Goal: Task Accomplishment & Management: Use online tool/utility

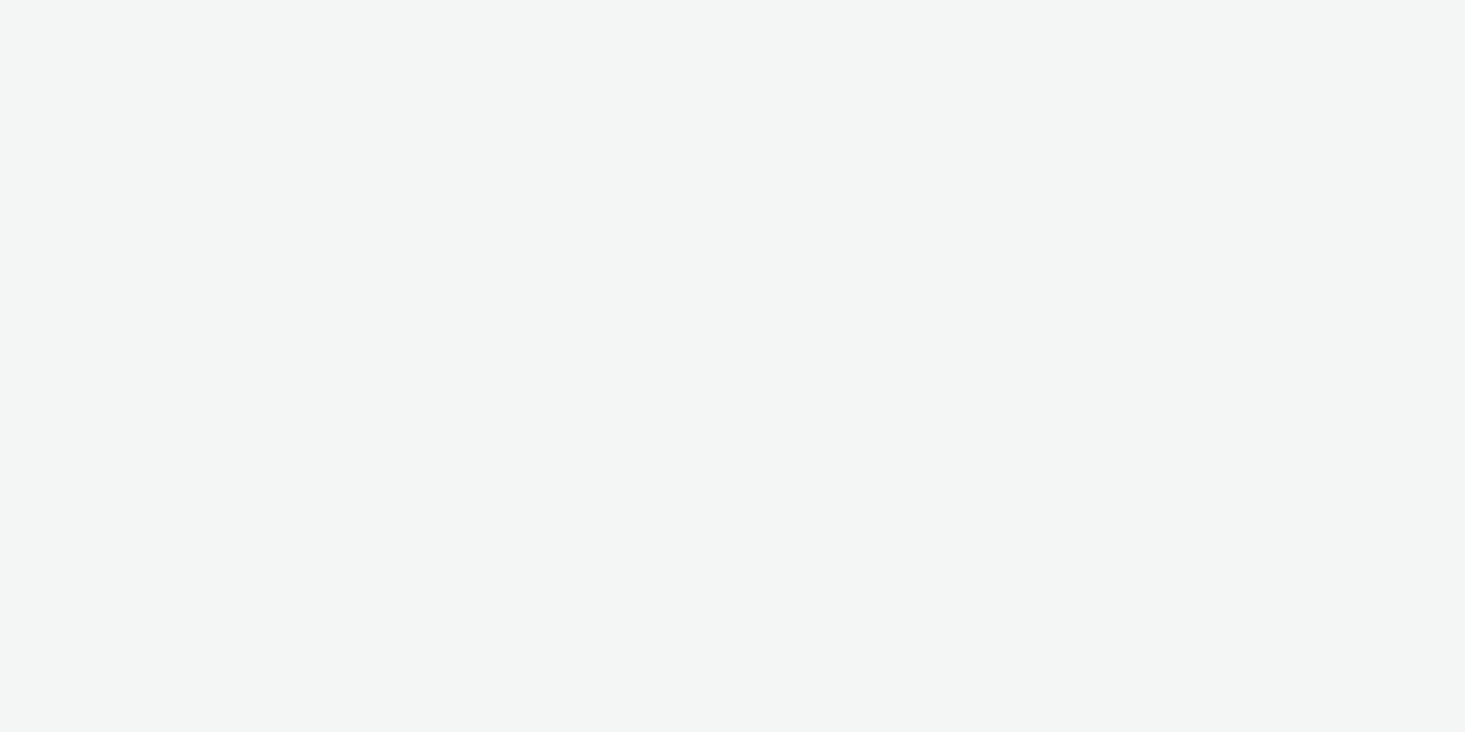
select select "a1548b1e-0fde-418e-992c-2e089afb3761"
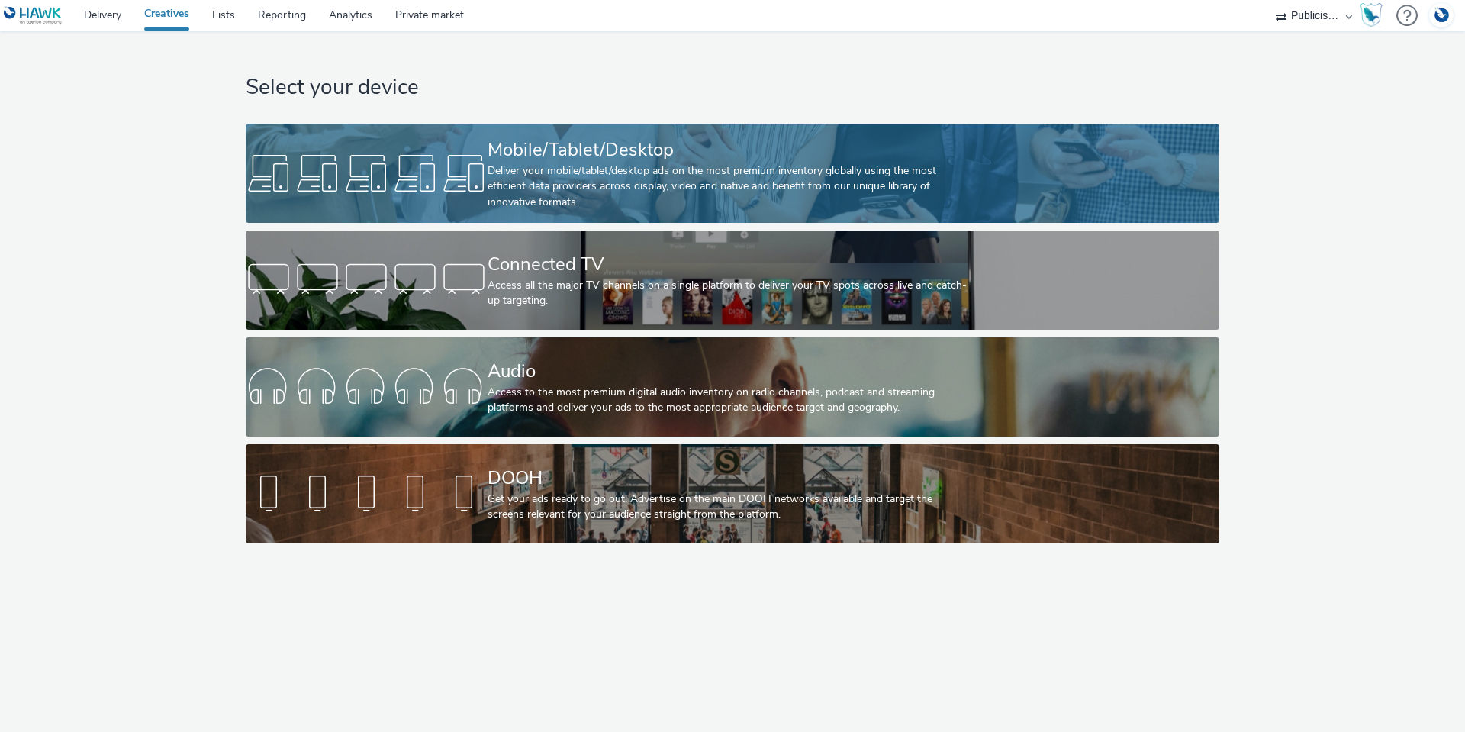
click at [560, 181] on div "Deliver your mobile/tablet/desktop ads on the most premium inventory globally u…" at bounding box center [730, 186] width 484 height 47
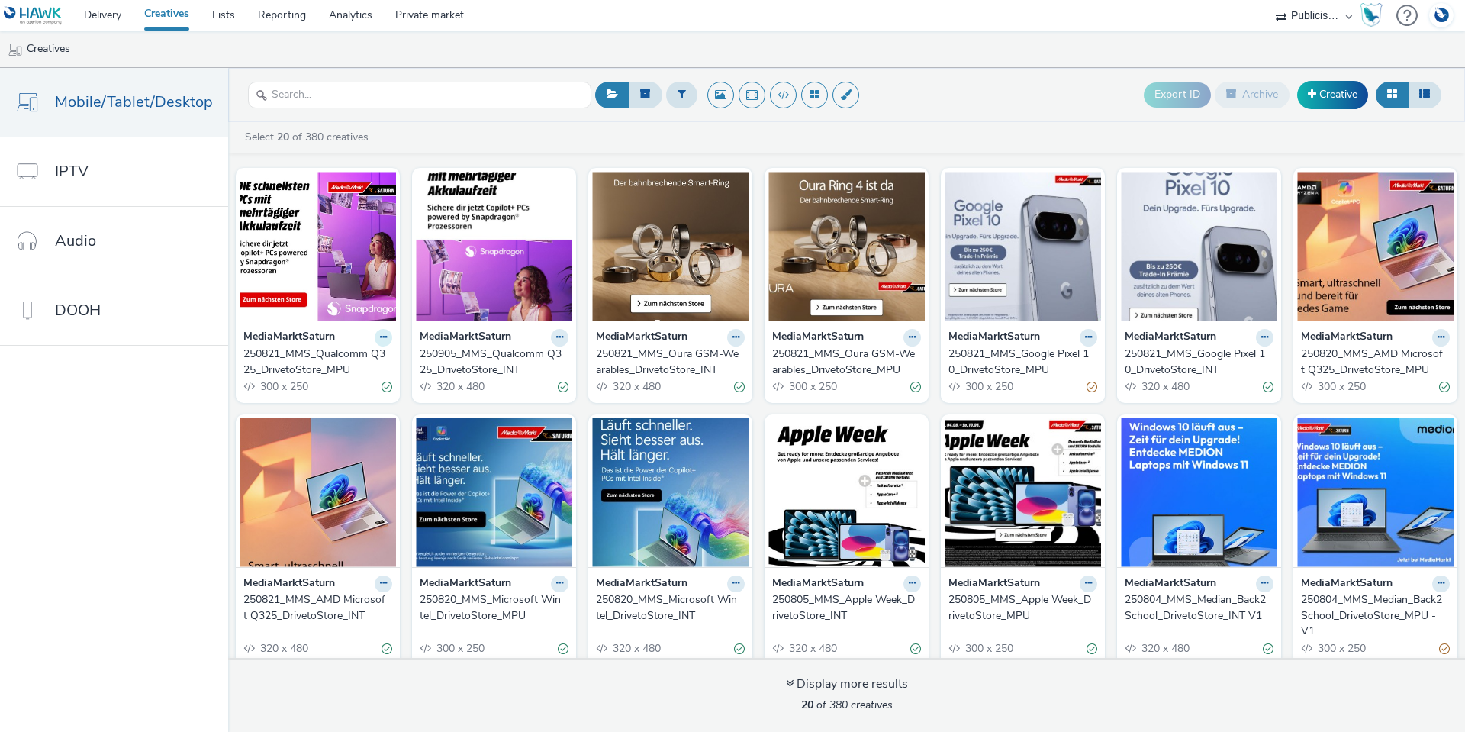
click at [380, 336] on icon at bounding box center [383, 337] width 7 height 9
click at [356, 397] on link "Duplicate" at bounding box center [335, 394] width 114 height 31
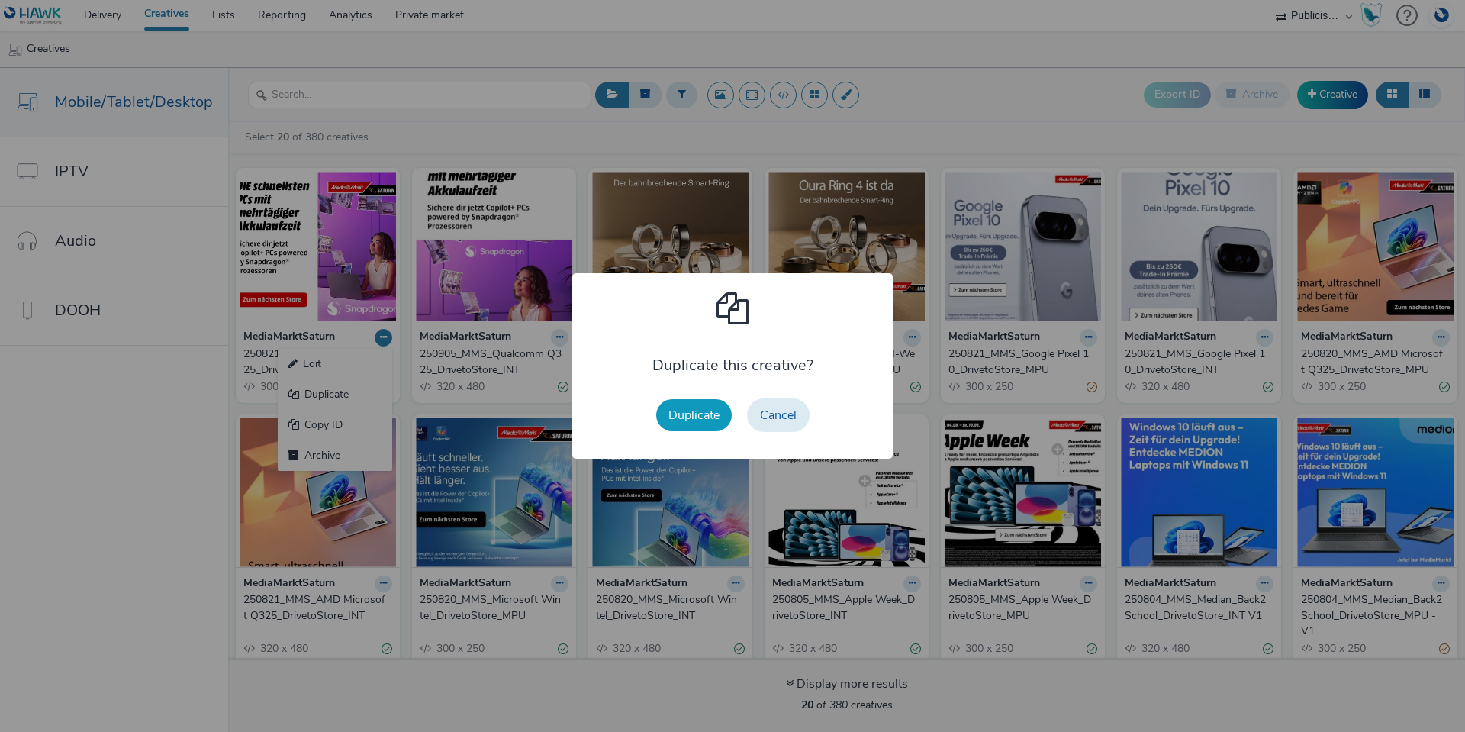
click at [676, 419] on button "Duplicate" at bounding box center [694, 415] width 76 height 32
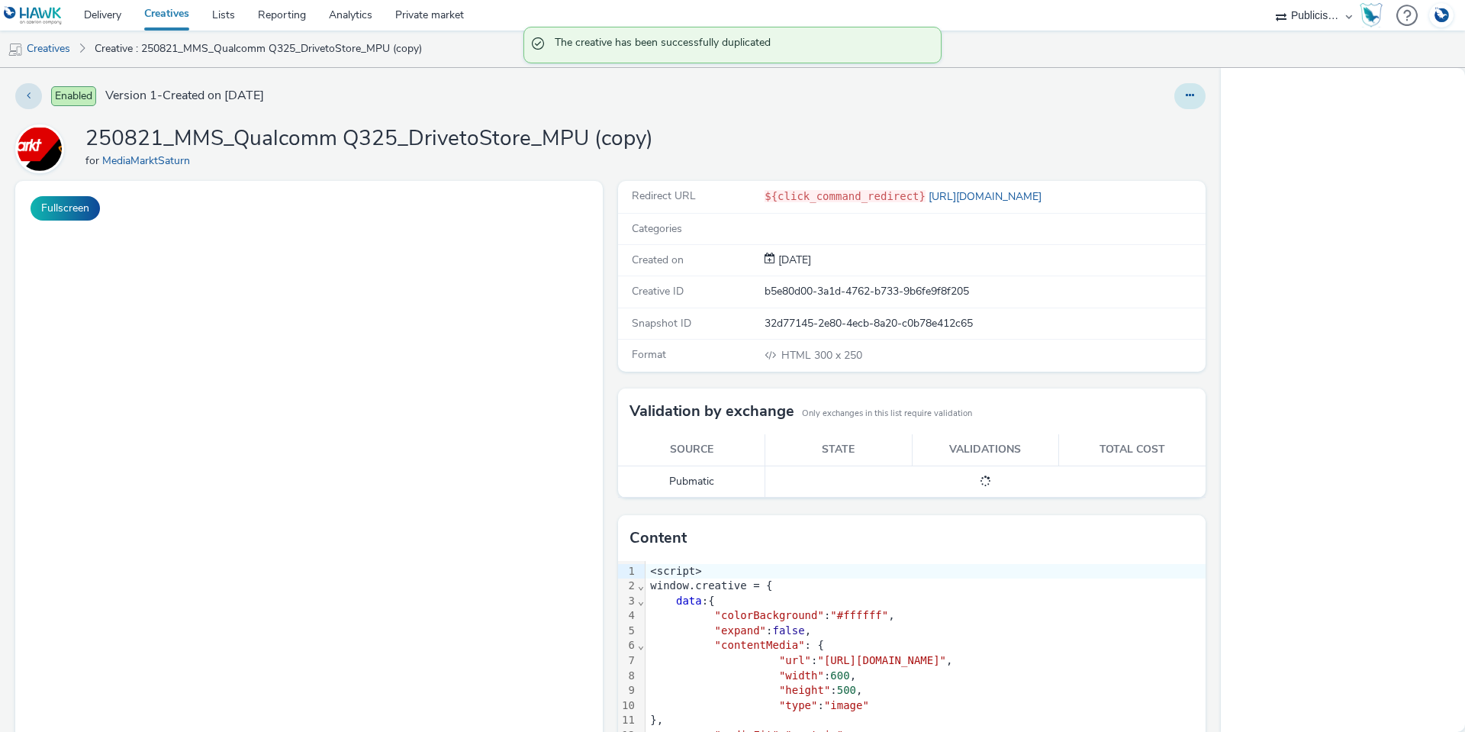
click at [1184, 98] on button at bounding box center [1189, 96] width 31 height 26
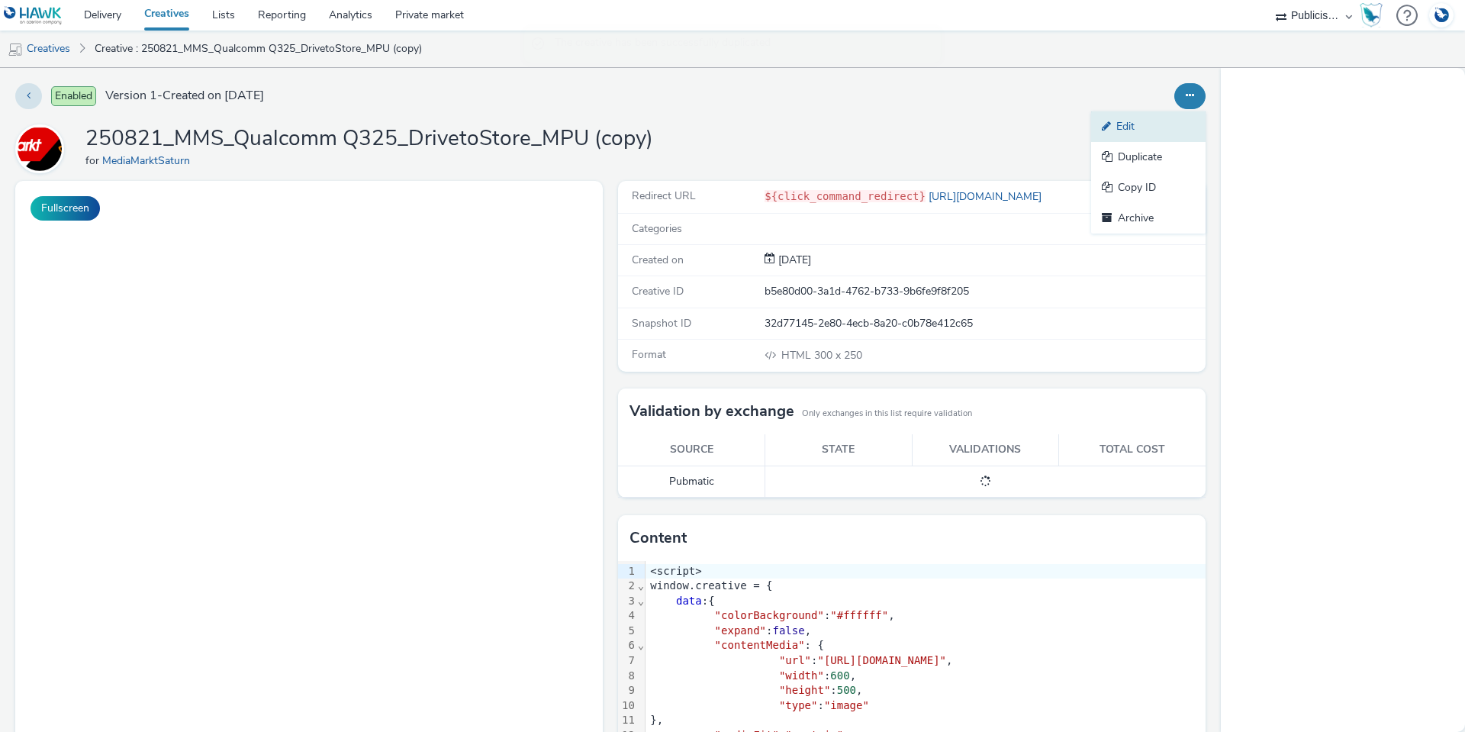
click at [1156, 121] on link "Edit" at bounding box center [1148, 126] width 114 height 31
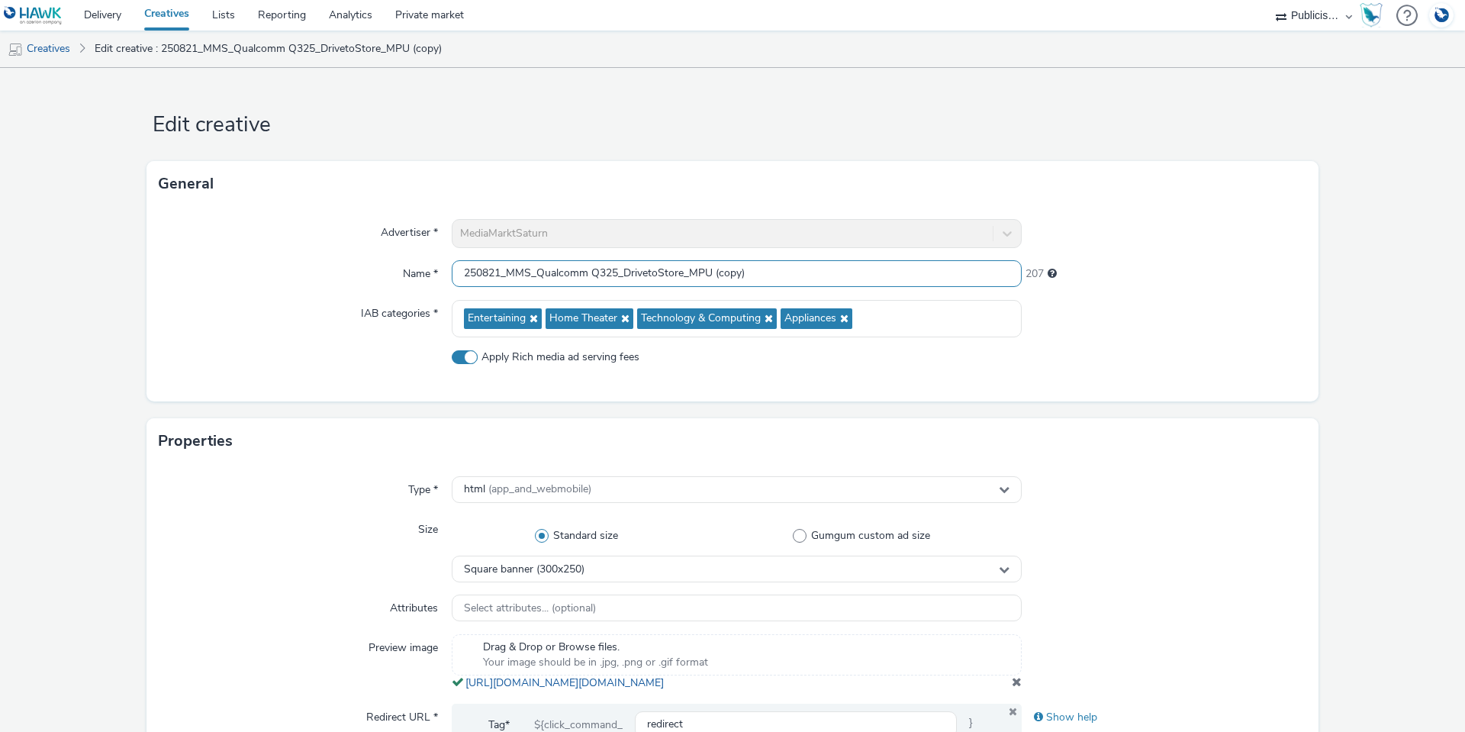
drag, startPoint x: 759, startPoint y: 280, endPoint x: 710, endPoint y: 278, distance: 49.6
click at [710, 278] on input "250821_MMS_Qualcomm Q325_DrivetoStore_MPU (copy)" at bounding box center [737, 273] width 570 height 27
click at [597, 275] on input "250821_MMS_Qualcomm Q325_DrivetoStore_MPU" at bounding box center [737, 273] width 570 height 27
drag, startPoint x: 615, startPoint y: 273, endPoint x: 537, endPoint y: 272, distance: 77.8
click at [537, 272] on input "250821_MMS_Qualcomm Q325_DrivetoStore_MPU" at bounding box center [737, 273] width 570 height 27
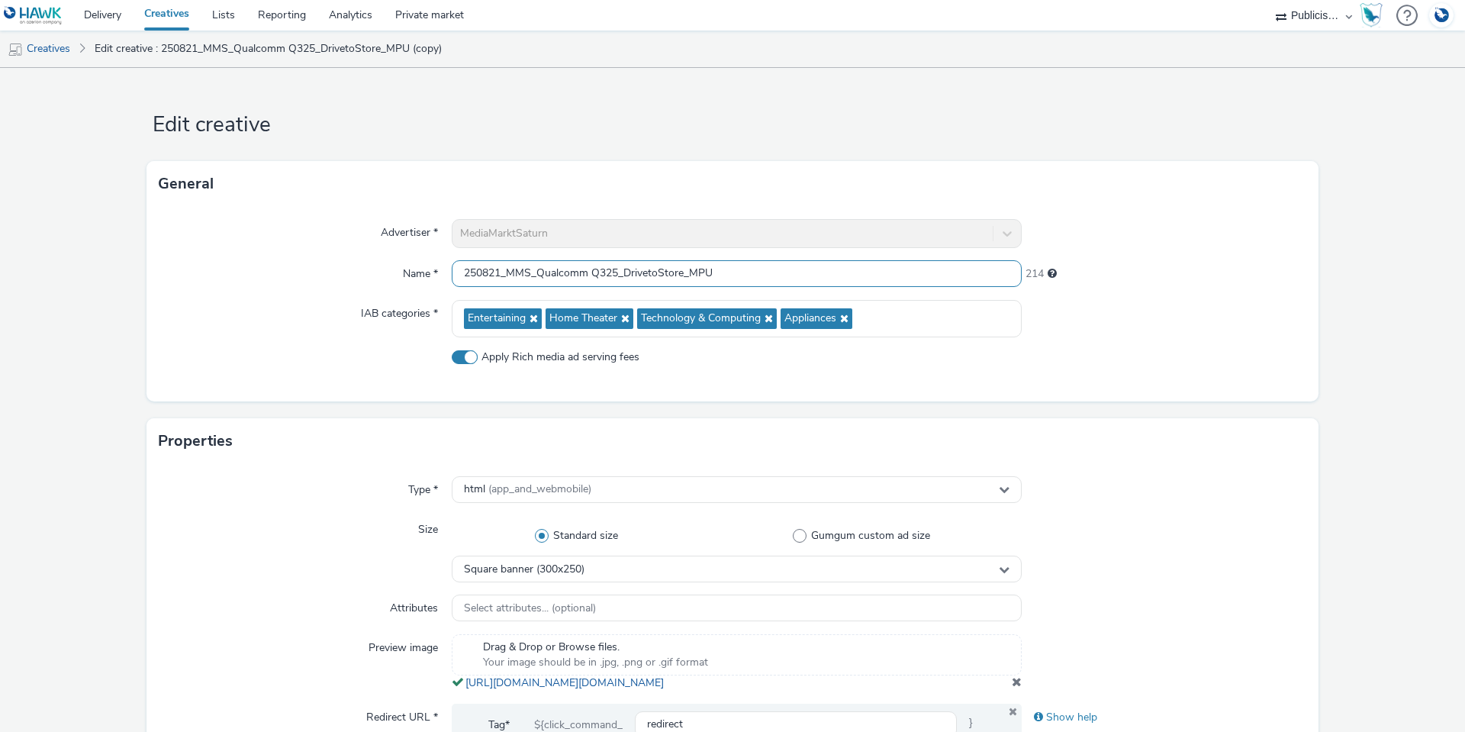
paste input "Samsung Tab11 Series"
type input "250821_MMS_Samsung Tab11 Series_DrivetoStore_MPU"
click at [974, 337] on div "Advertiser * MediaMarktSaturn Name * 250821_MMS_Samsung Tab11 Series_DrivetoSto…" at bounding box center [732, 304] width 1172 height 195
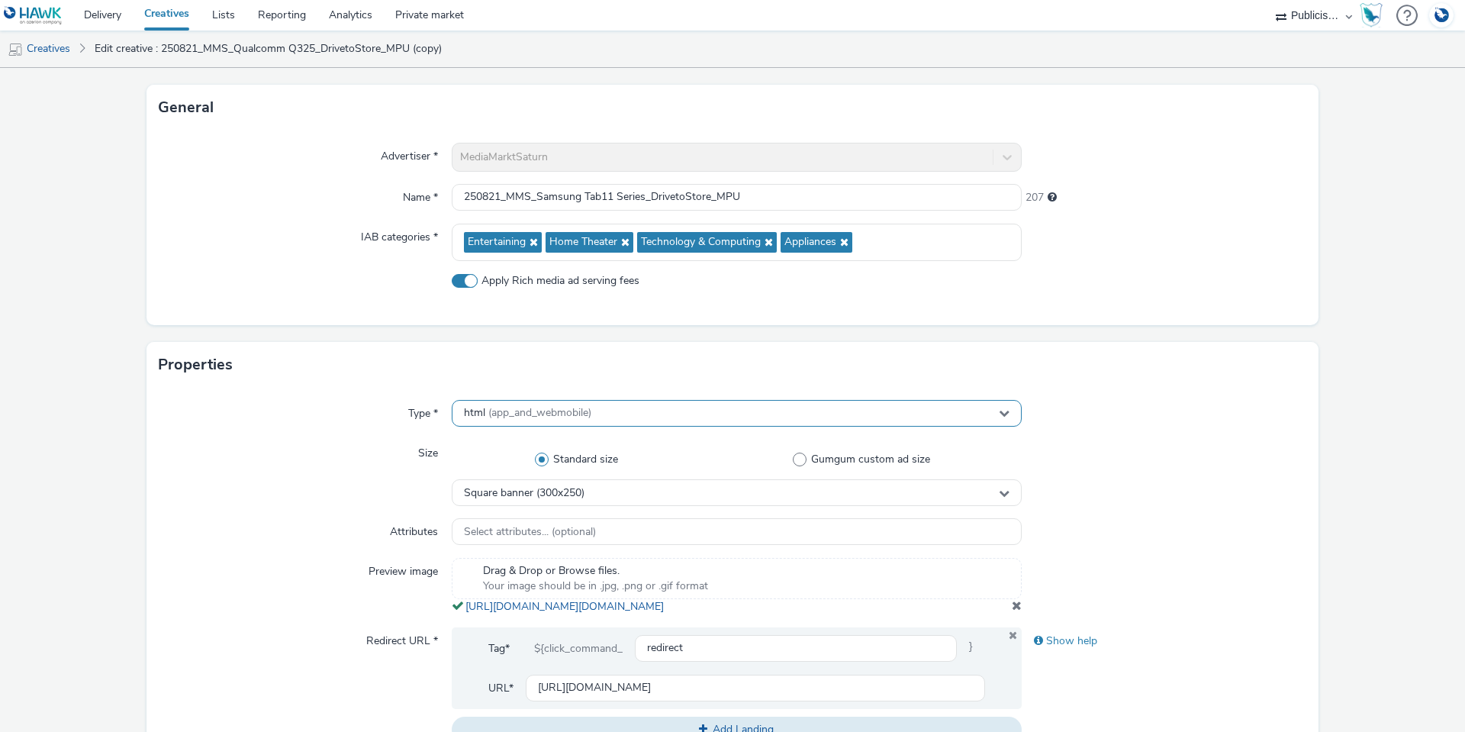
scroll to position [153, 0]
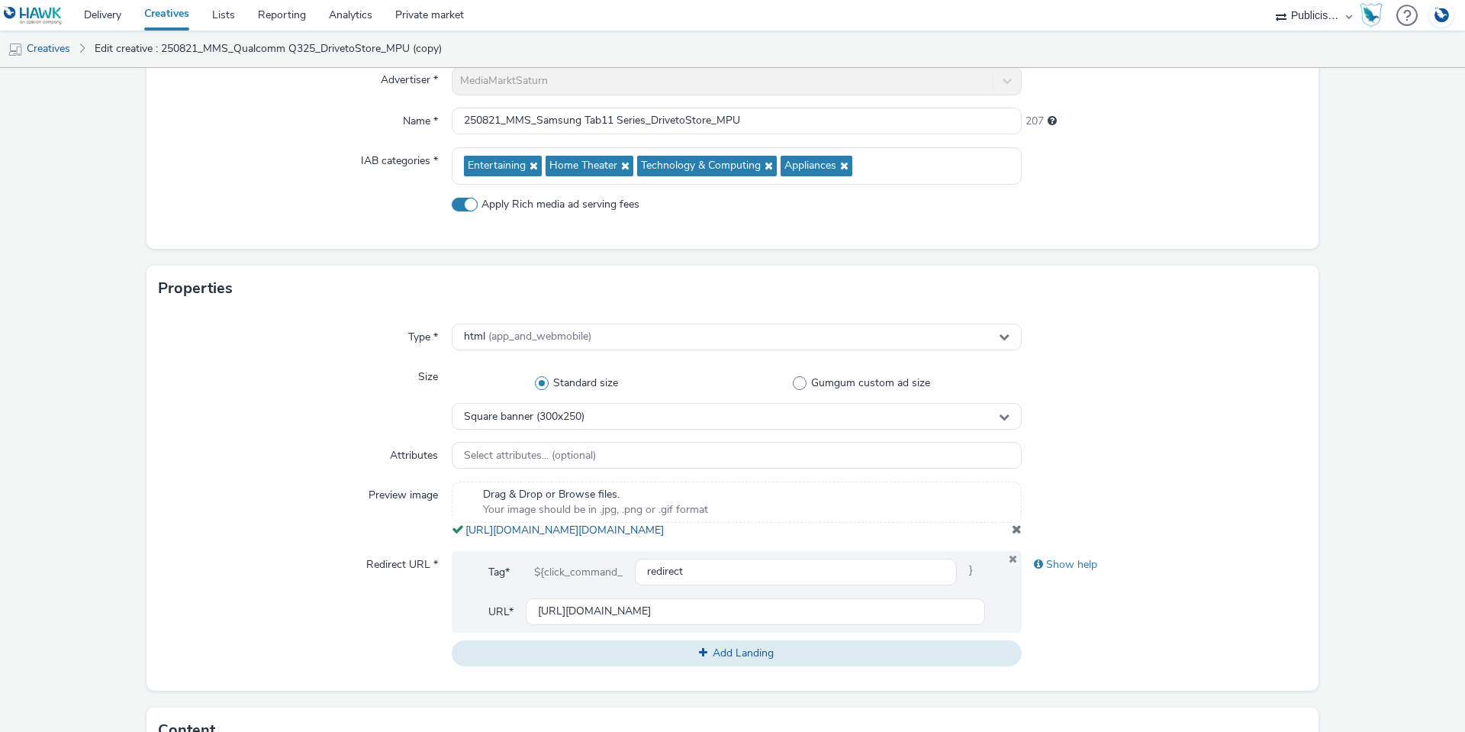
click at [1012, 535] on span at bounding box center [1017, 529] width 10 height 12
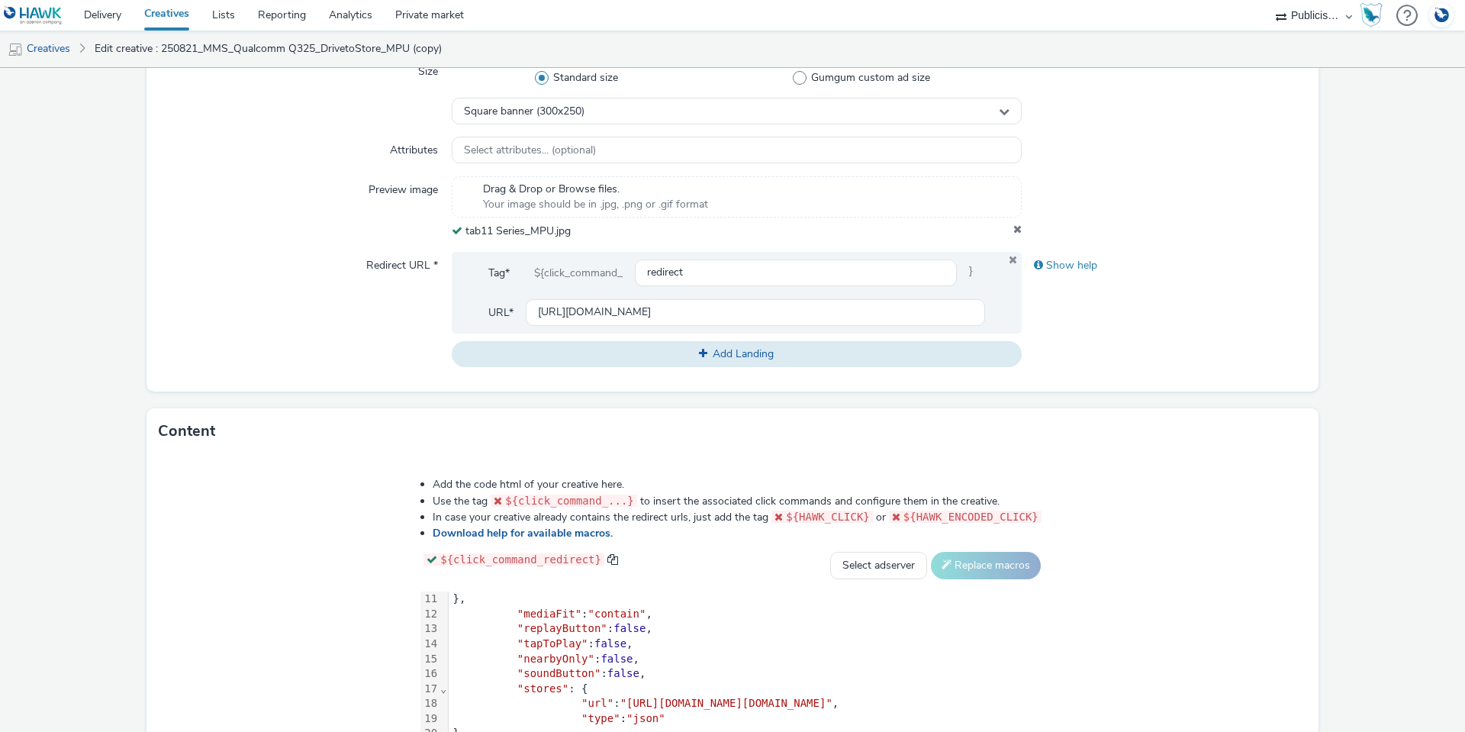
scroll to position [229, 0]
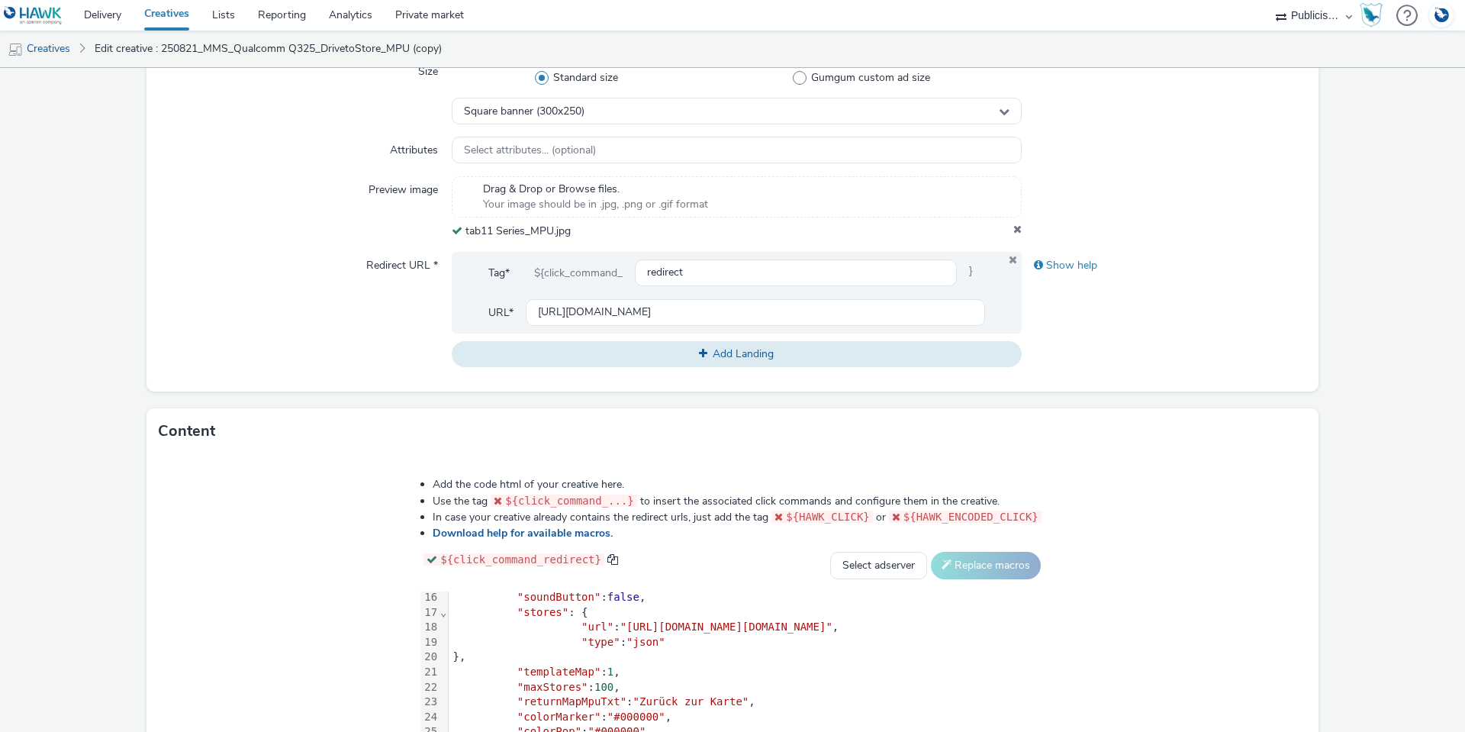
click at [620, 630] on span ""[URL][DOMAIN_NAME][DOMAIN_NAME]"" at bounding box center [726, 626] width 212 height 12
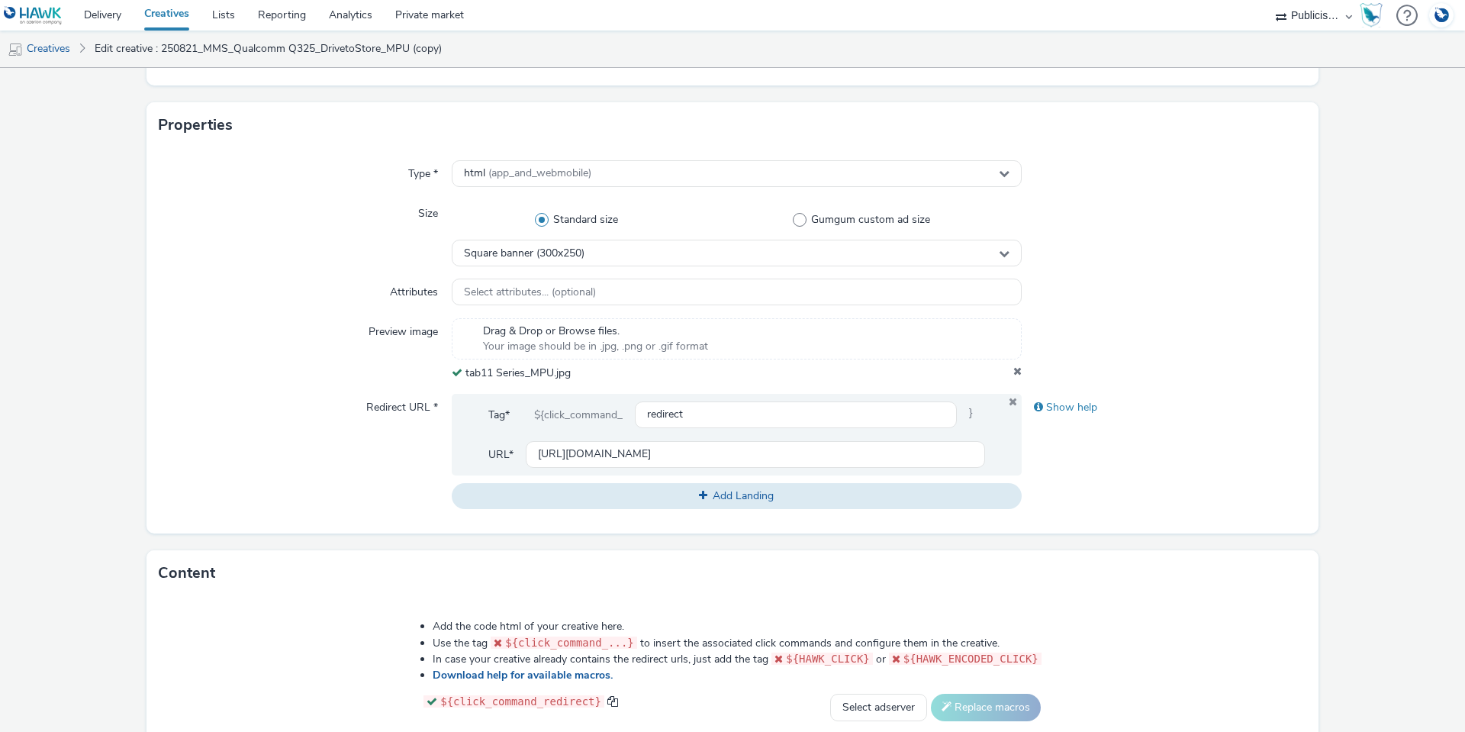
scroll to position [648, 0]
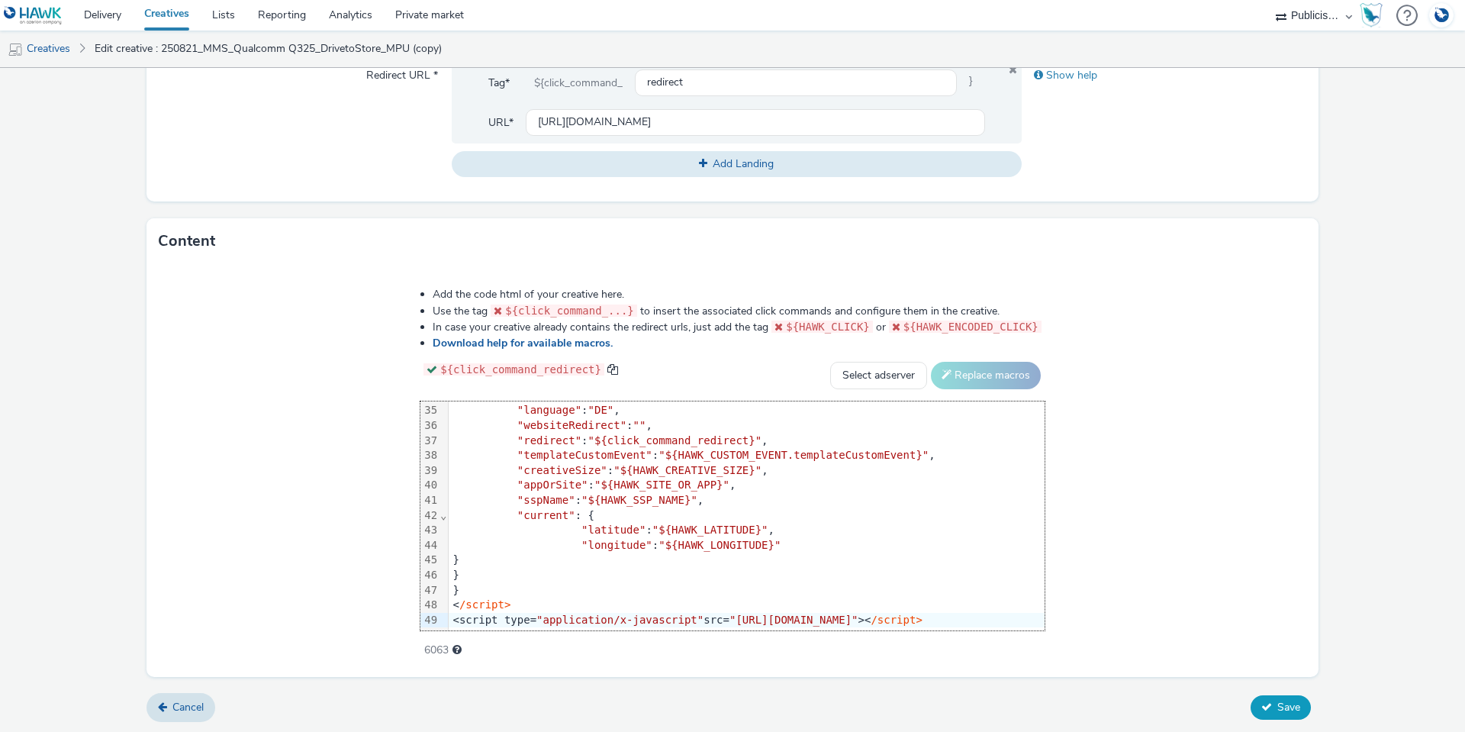
click at [1277, 711] on span "Save" at bounding box center [1288, 707] width 23 height 14
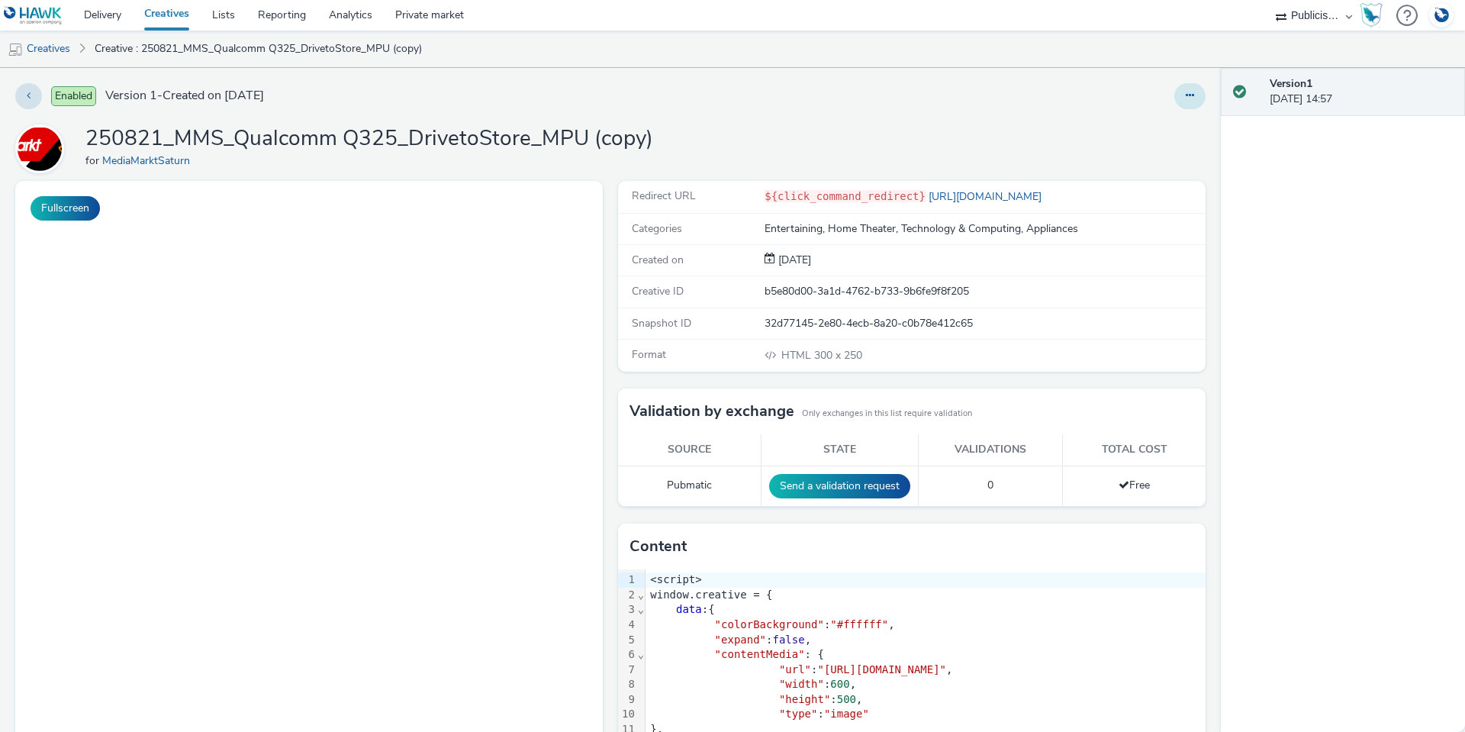
click at [1174, 94] on button at bounding box center [1189, 96] width 31 height 26
click at [1152, 130] on link "Edit" at bounding box center [1148, 126] width 114 height 31
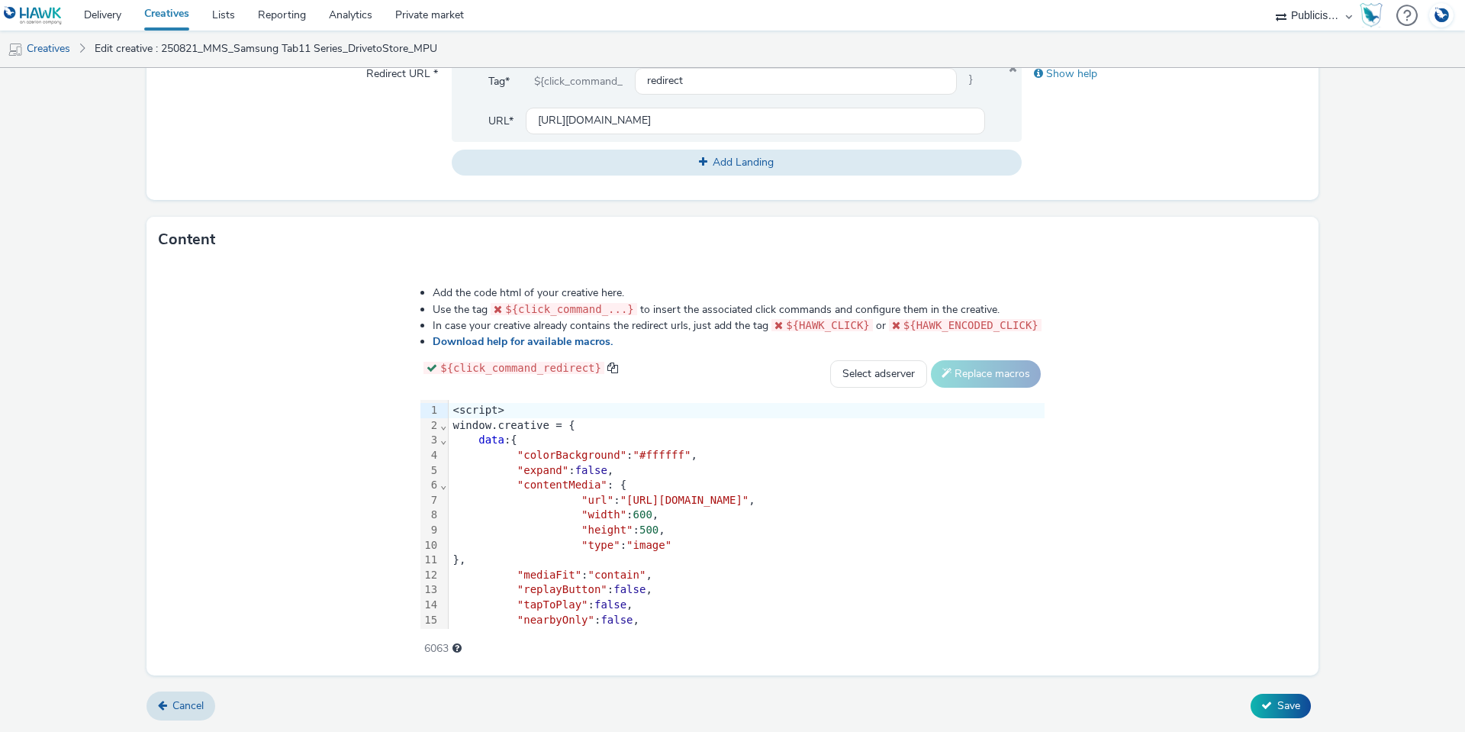
scroll to position [657, 0]
click at [166, 703] on icon at bounding box center [162, 705] width 9 height 11
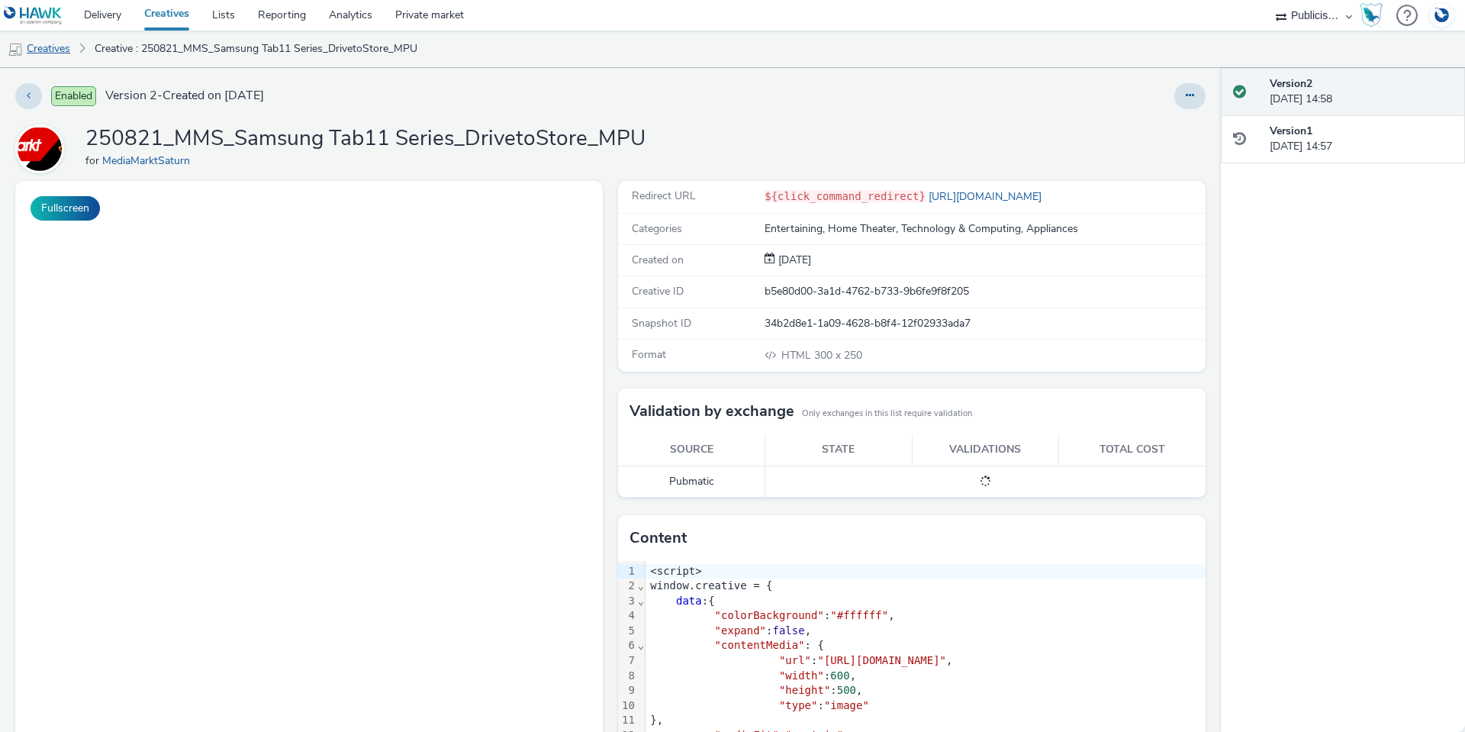
click at [66, 53] on link "Creatives" at bounding box center [39, 49] width 78 height 37
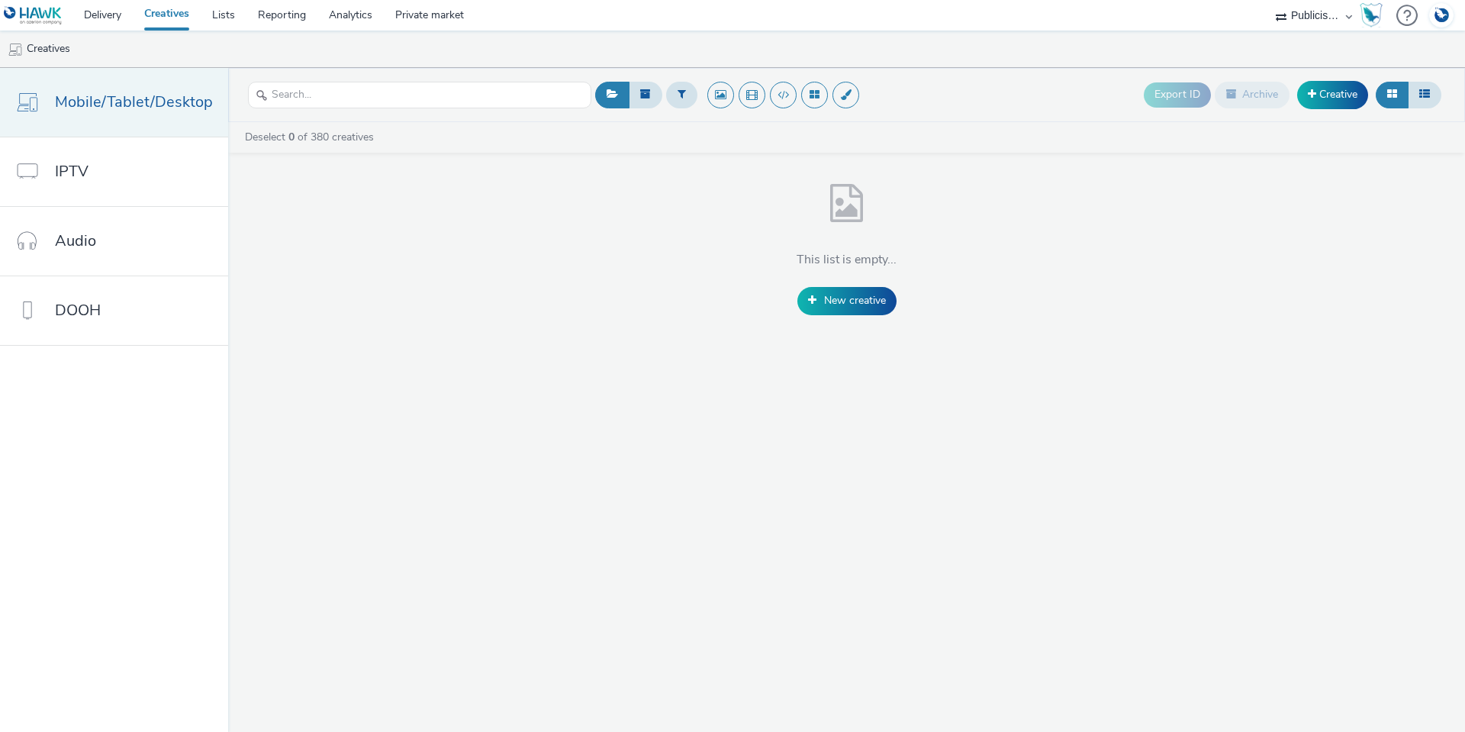
click at [72, 107] on span "Mobile/Tablet/Desktop" at bounding box center [134, 102] width 158 height 22
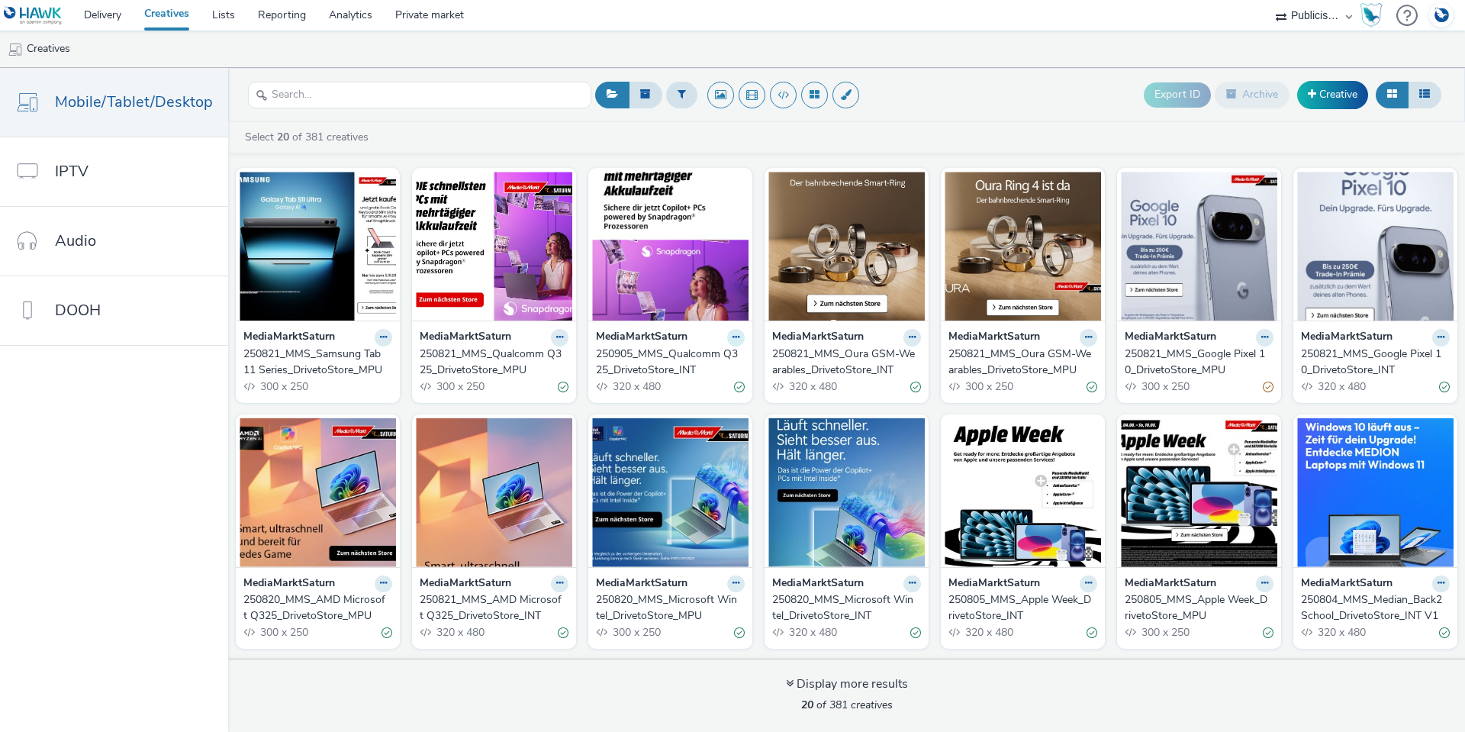
click at [732, 336] on icon at bounding box center [735, 337] width 7 height 9
click at [710, 405] on link "Duplicate" at bounding box center [687, 394] width 114 height 31
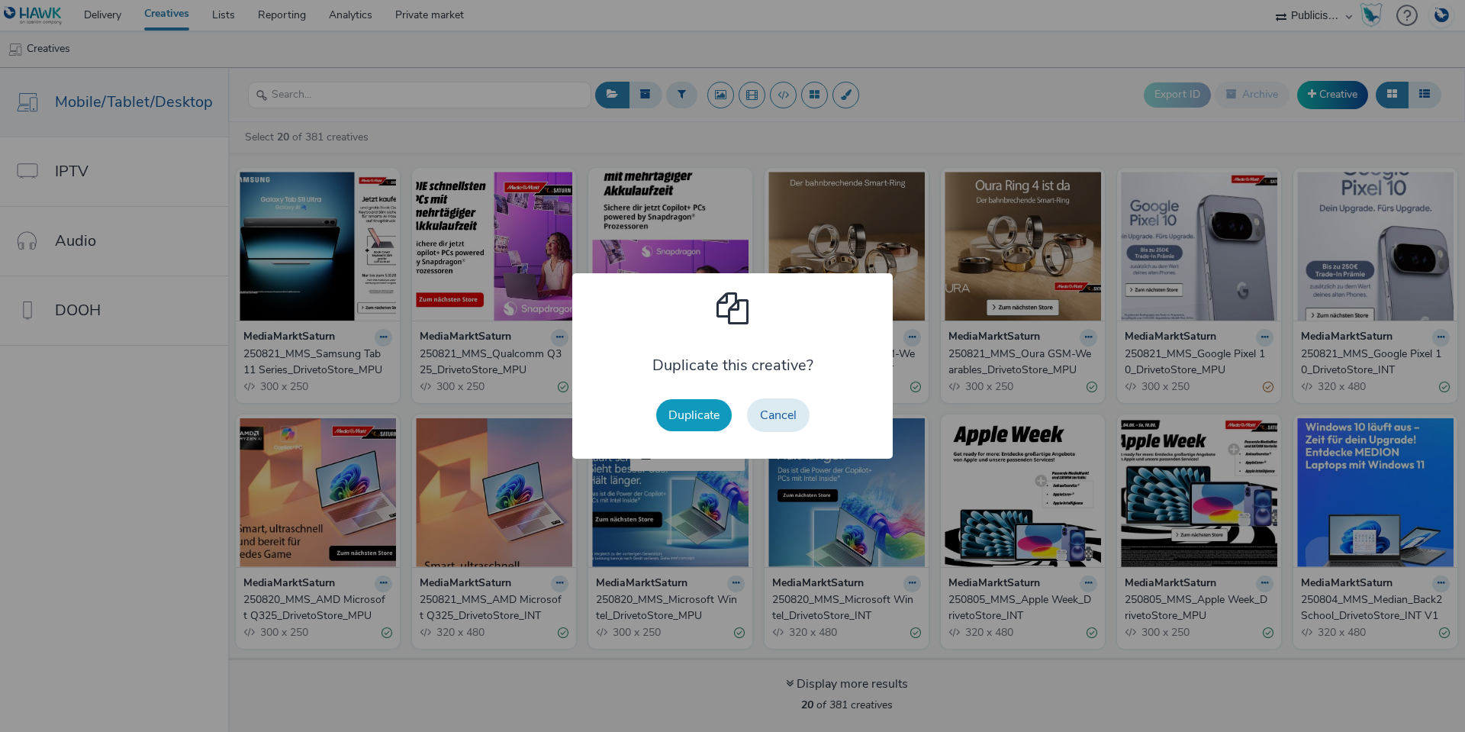
click at [713, 406] on button "Duplicate" at bounding box center [694, 415] width 76 height 32
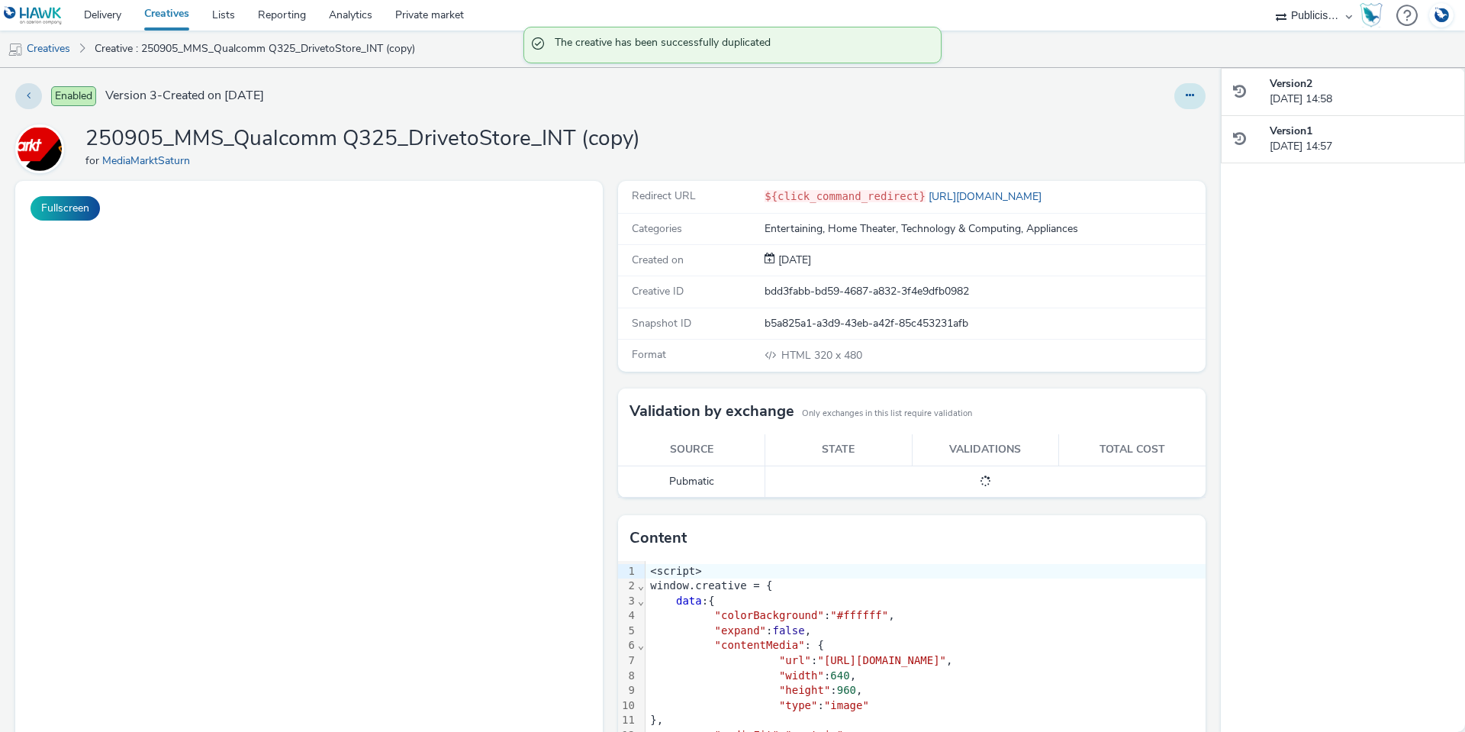
click at [1186, 98] on button at bounding box center [1189, 96] width 31 height 26
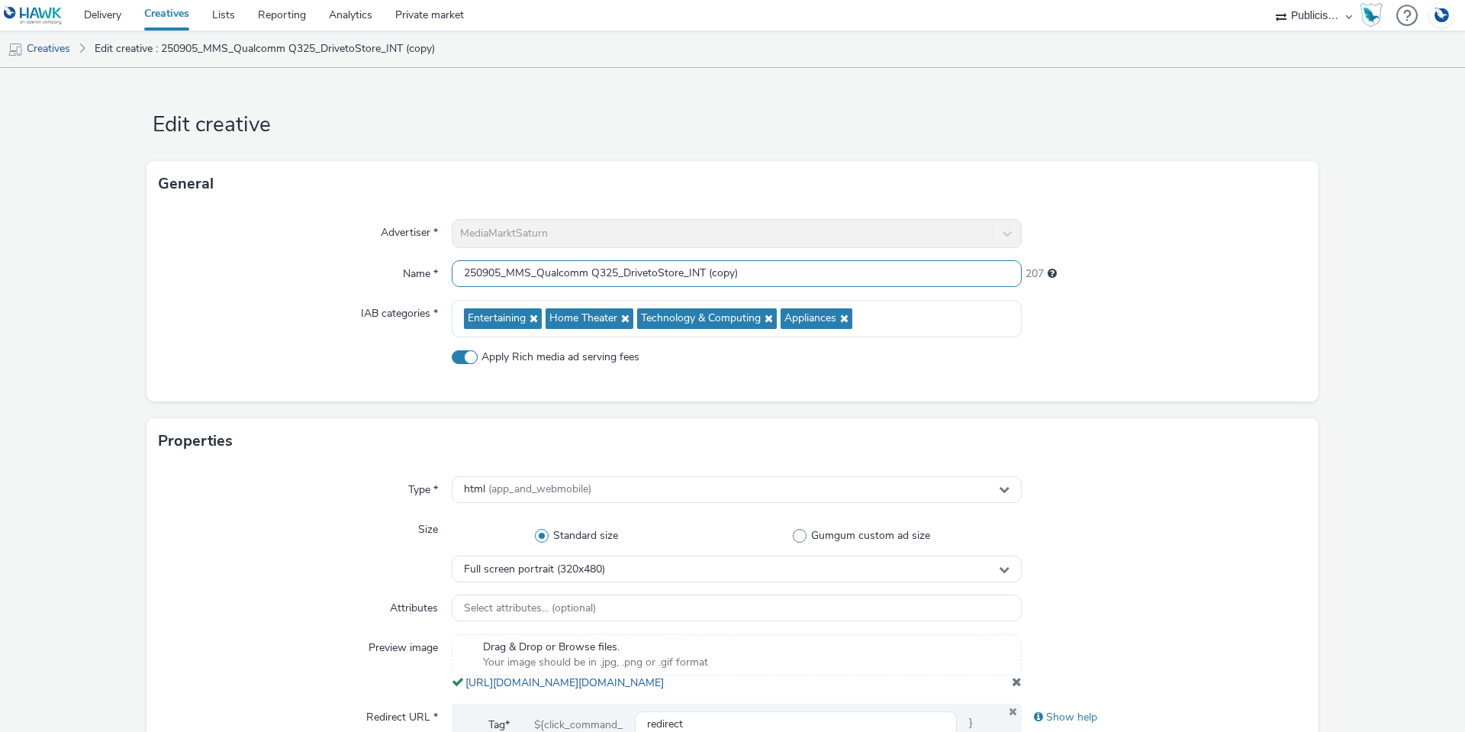
drag, startPoint x: 746, startPoint y: 275, endPoint x: 701, endPoint y: 276, distance: 45.0
click at [701, 276] on input "250905_MMS_Qualcomm Q325_DrivetoStore_INT (copy)" at bounding box center [737, 273] width 570 height 27
drag, startPoint x: 615, startPoint y: 272, endPoint x: 504, endPoint y: 275, distance: 110.7
click at [504, 275] on input "250905_MMS_Qualcomm Q325_DrivetoStore_INT" at bounding box center [737, 273] width 570 height 27
paste input "Samsung Tab11 Series"
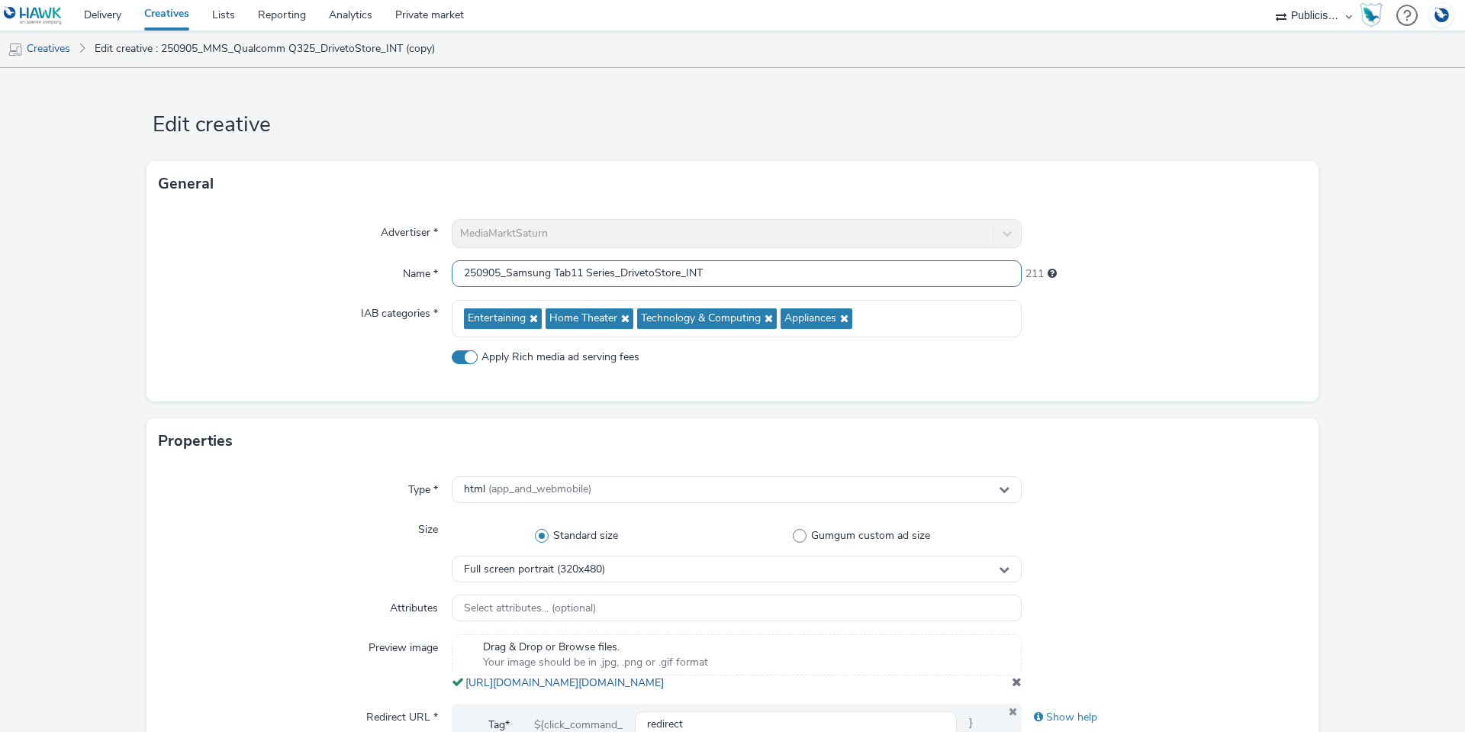
type input "250905_Samsung Tab11 Series_DrivetoStore_INT"
click at [259, 334] on div "IAB categories *" at bounding box center [305, 318] width 293 height 37
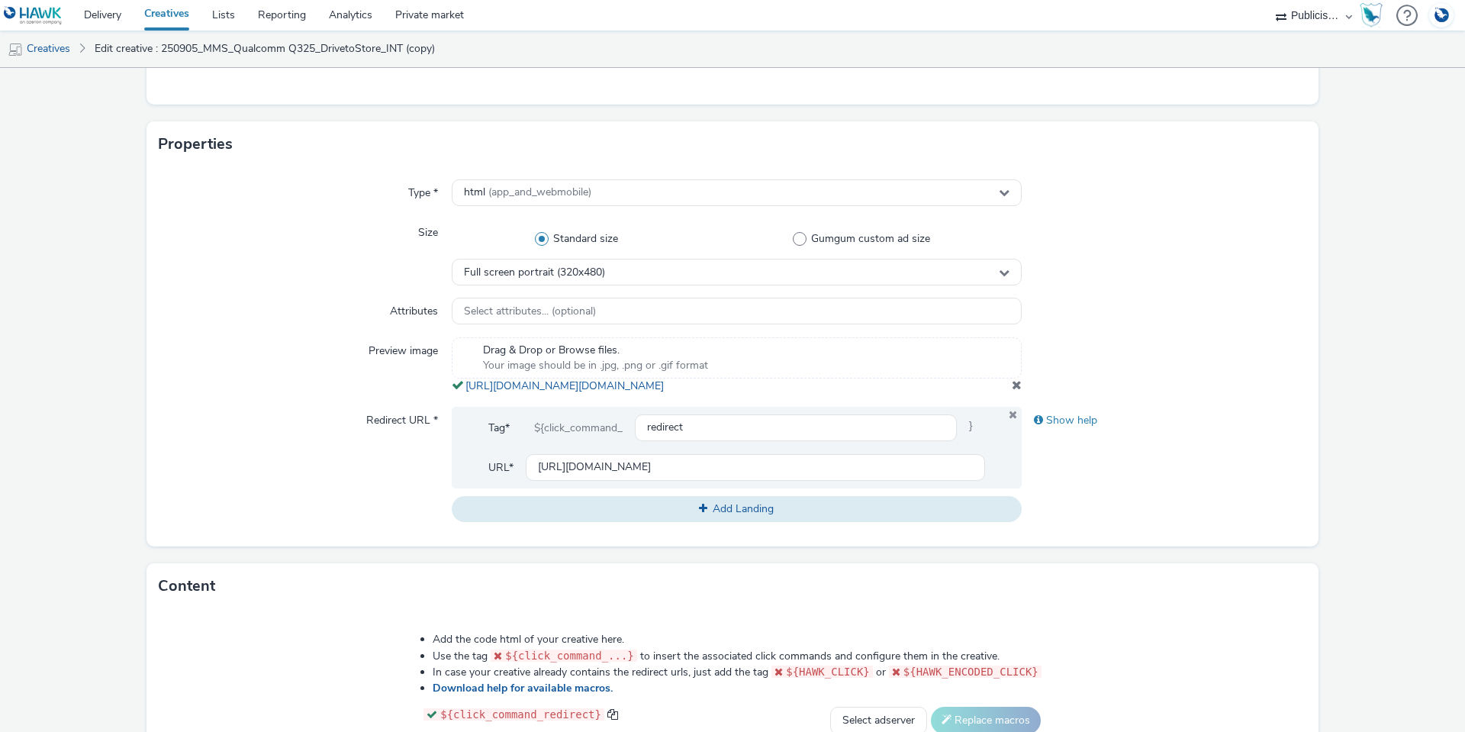
scroll to position [305, 0]
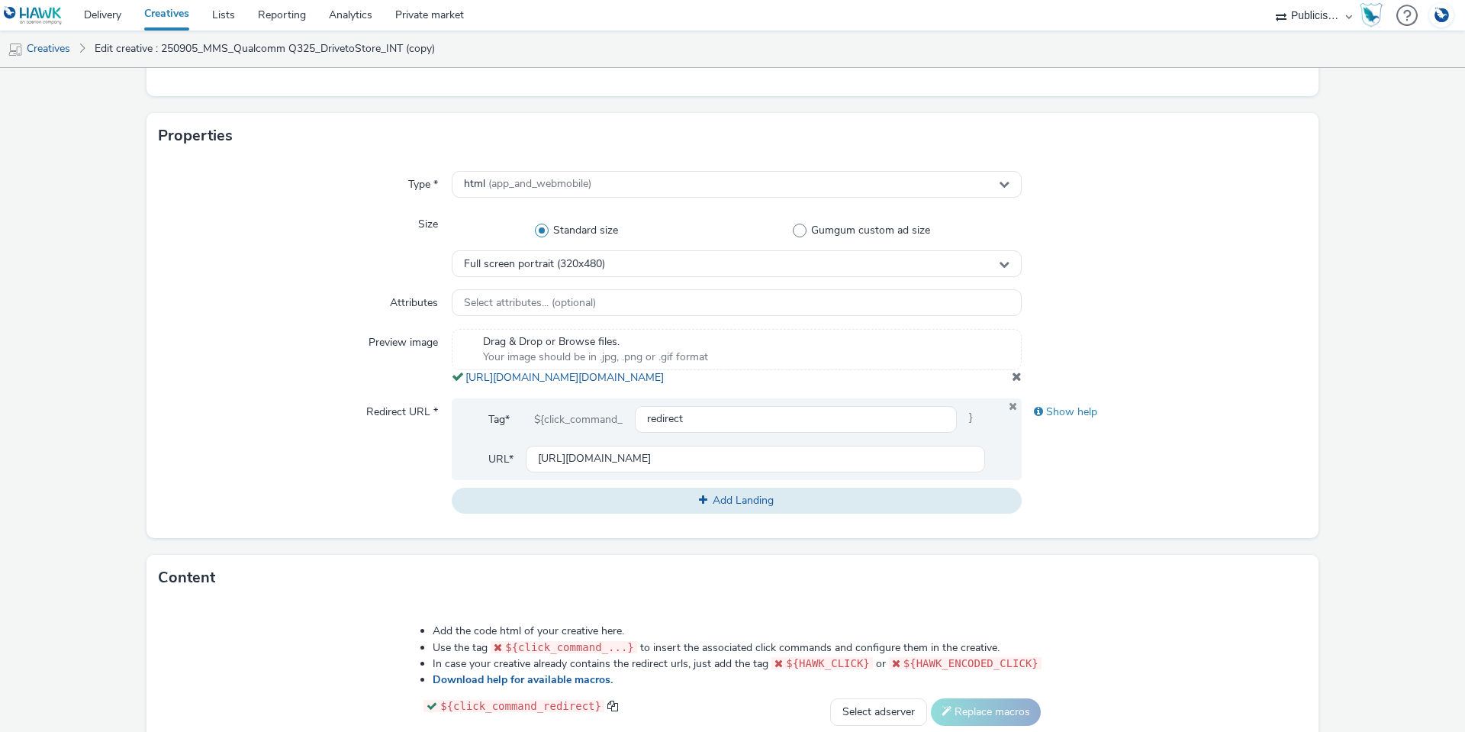
click at [1003, 385] on div "Drag & Drop or Browse files. Your image should be in .jpg, .png or .gif format …" at bounding box center [737, 357] width 570 height 56
click at [1012, 382] on span at bounding box center [1017, 376] width 10 height 12
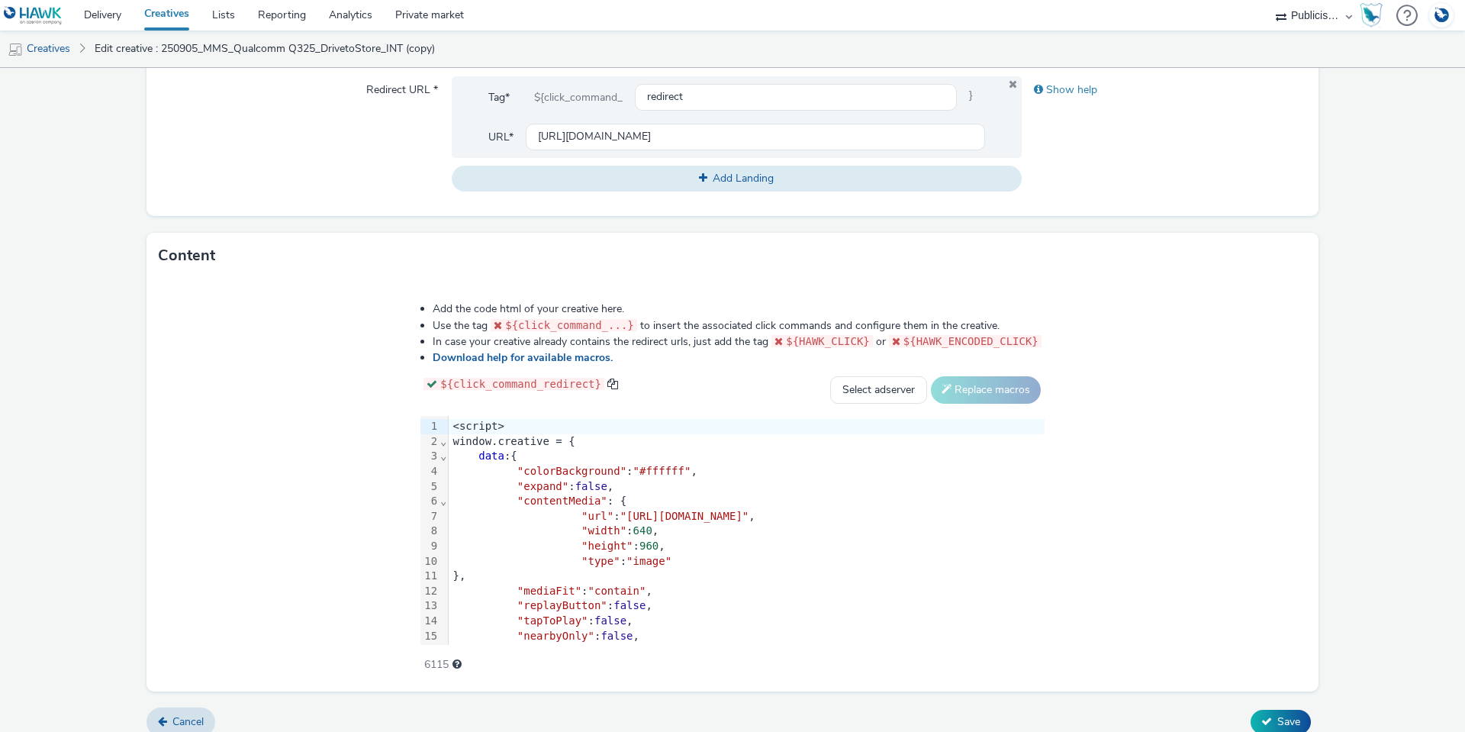
scroll to position [648, 0]
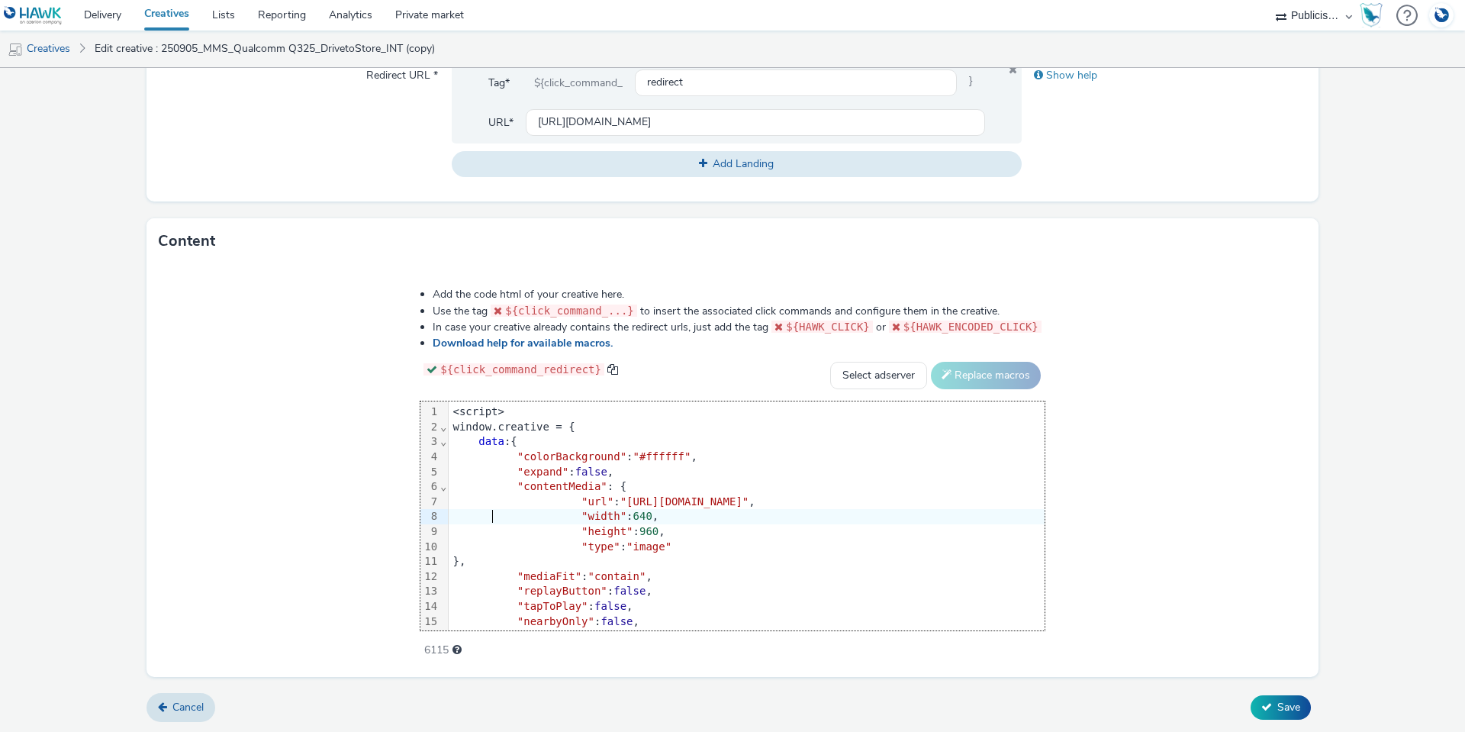
click at [449, 515] on div ""width" : 640 ," at bounding box center [1010, 516] width 1122 height 15
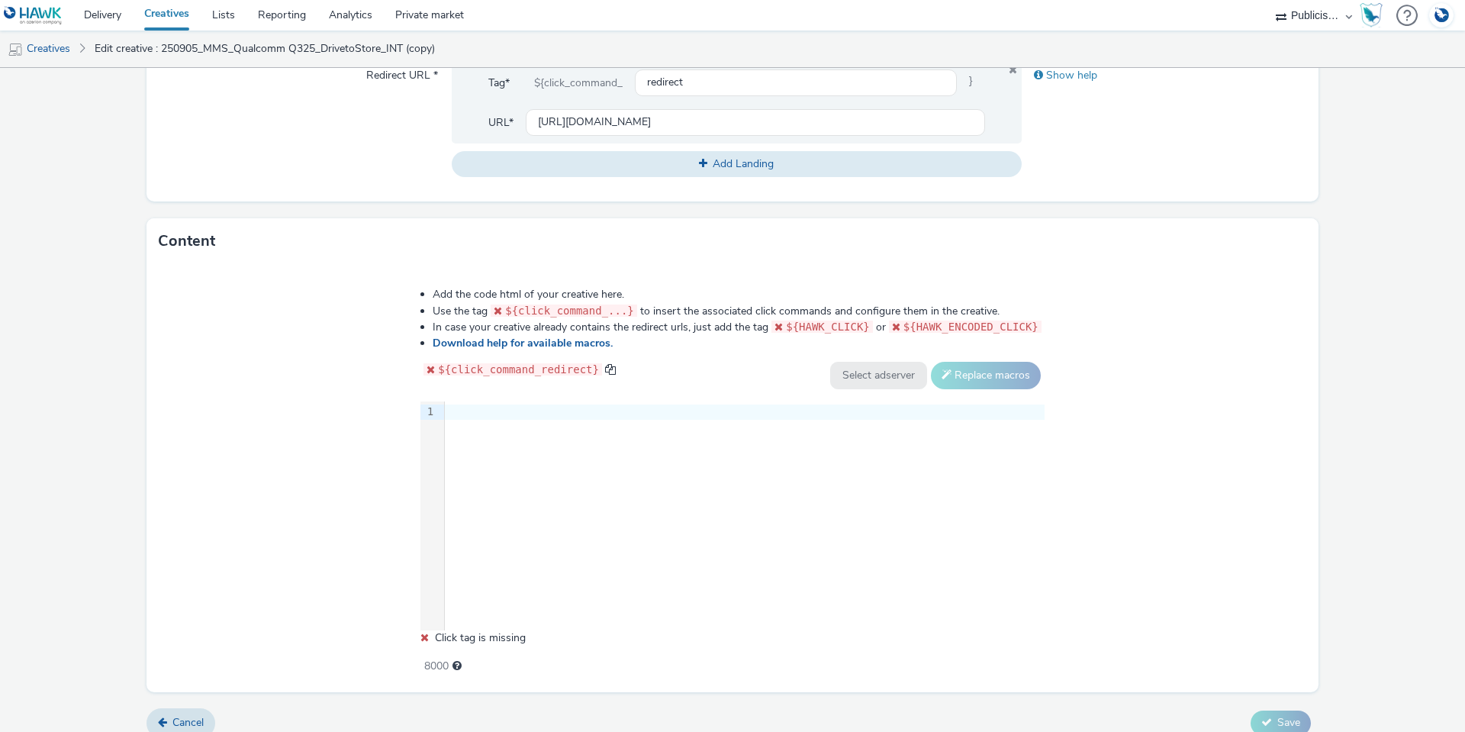
click at [565, 479] on div "9 1 ›" at bounding box center [732, 515] width 624 height 229
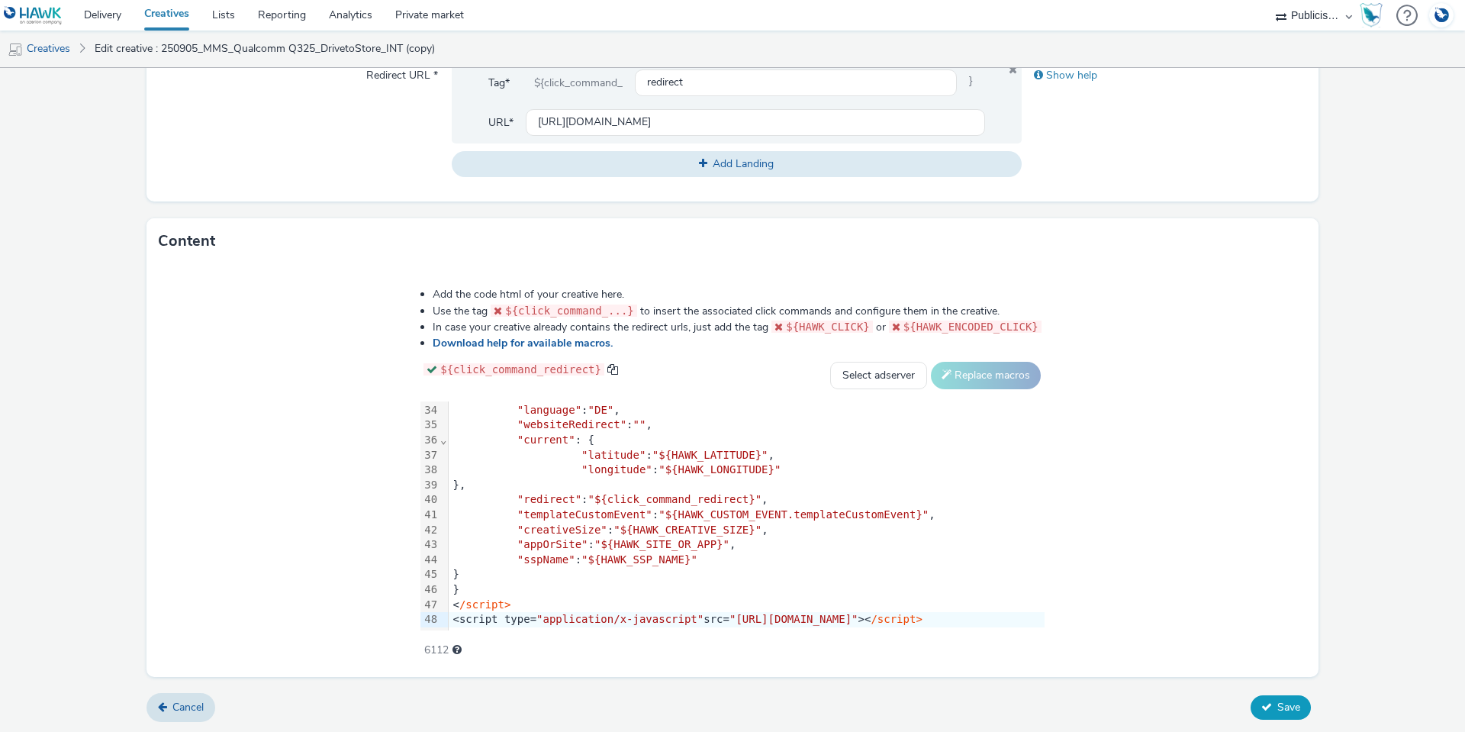
click at [1277, 711] on span "Save" at bounding box center [1288, 707] width 23 height 14
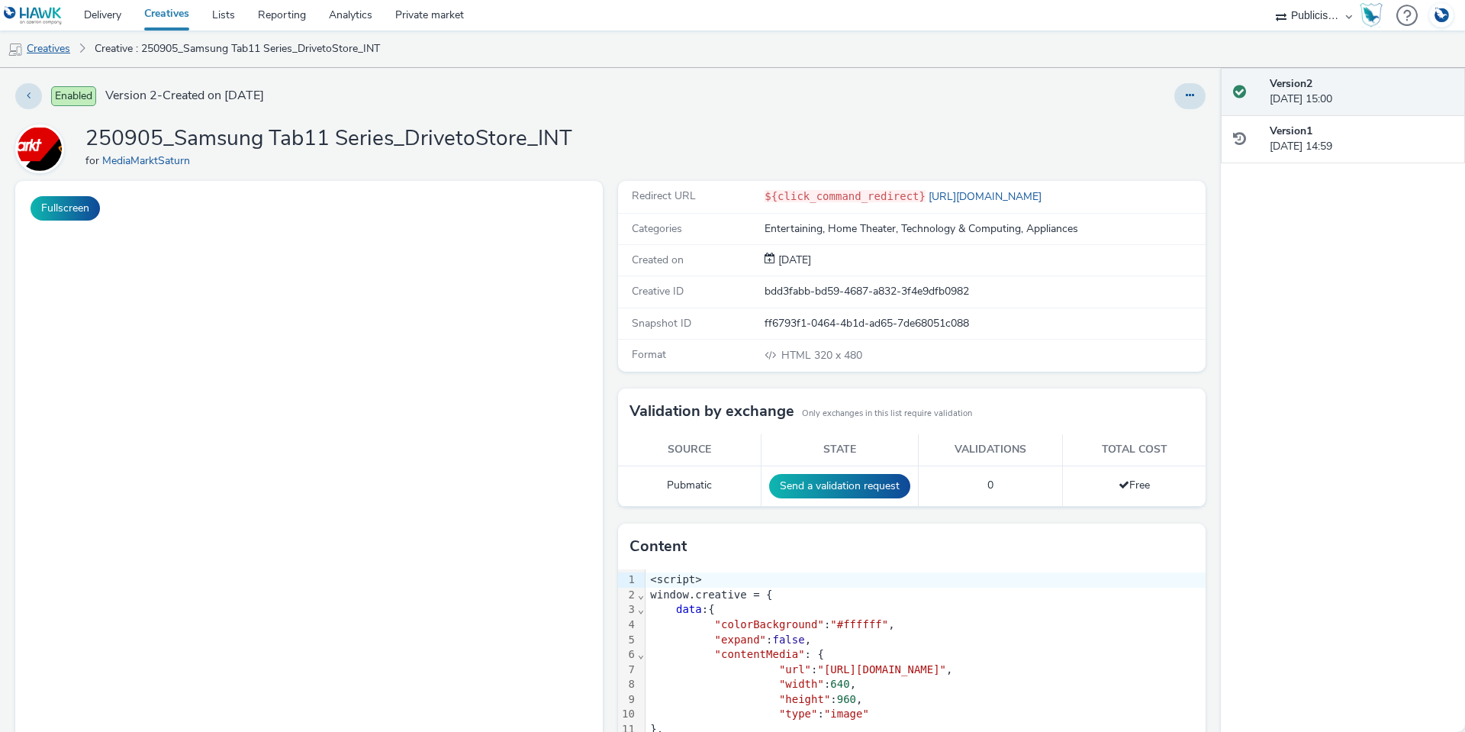
click at [47, 49] on link "Creatives" at bounding box center [39, 49] width 78 height 37
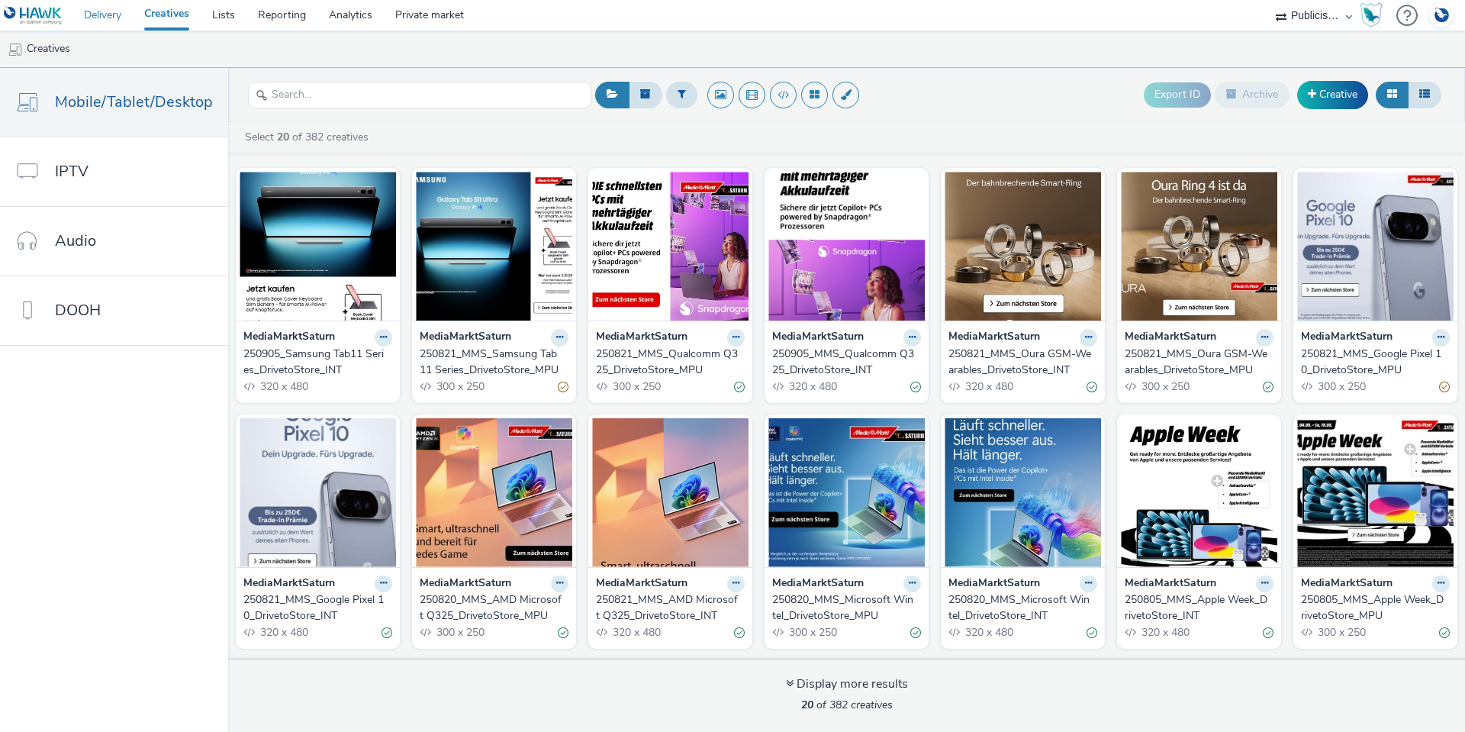
click at [111, 20] on link "Delivery" at bounding box center [102, 15] width 60 height 31
